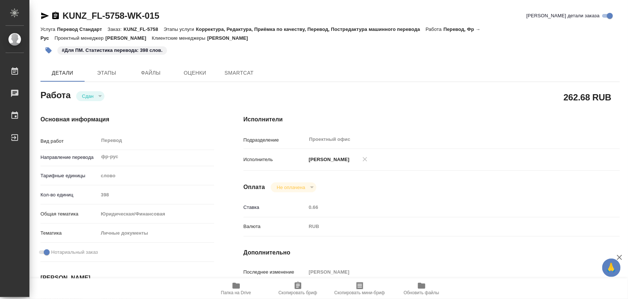
type textarea "x"
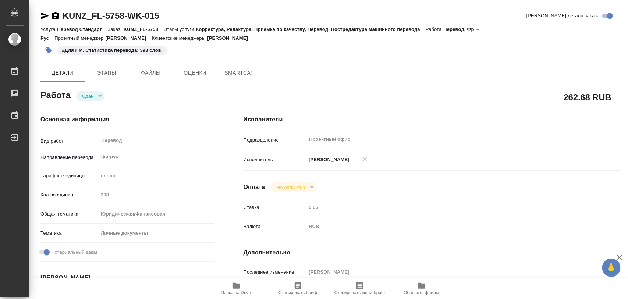
type textarea "x"
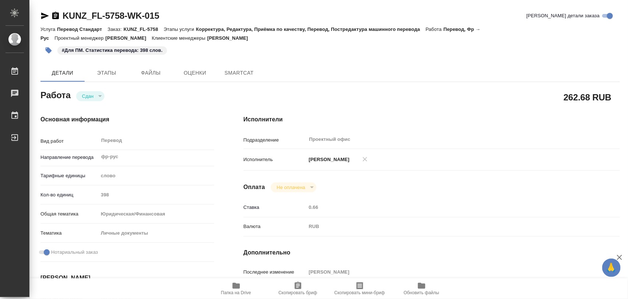
type textarea "x"
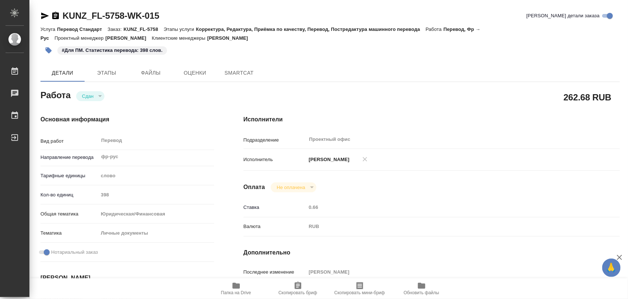
type textarea "x"
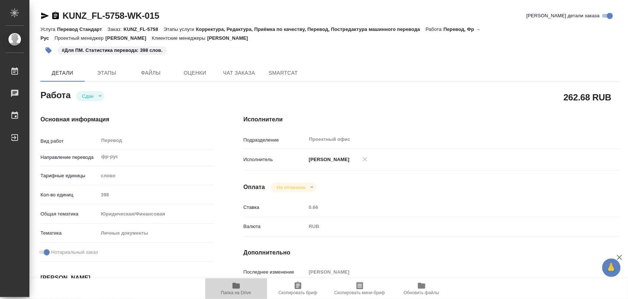
click at [238, 288] on icon "button" at bounding box center [235, 286] width 7 height 6
type textarea "x"
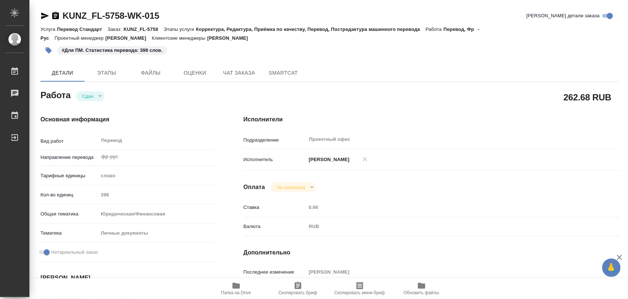
type textarea "x"
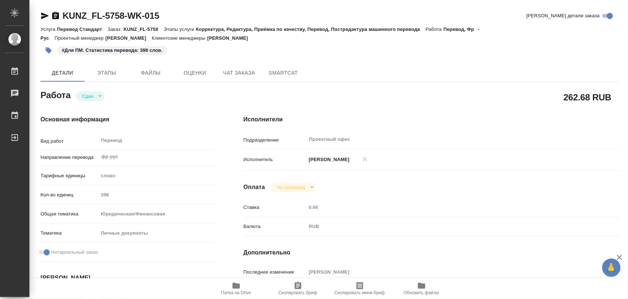
type textarea "x"
click at [234, 287] on icon "button" at bounding box center [235, 286] width 7 height 6
